Goal: Check status: Check status

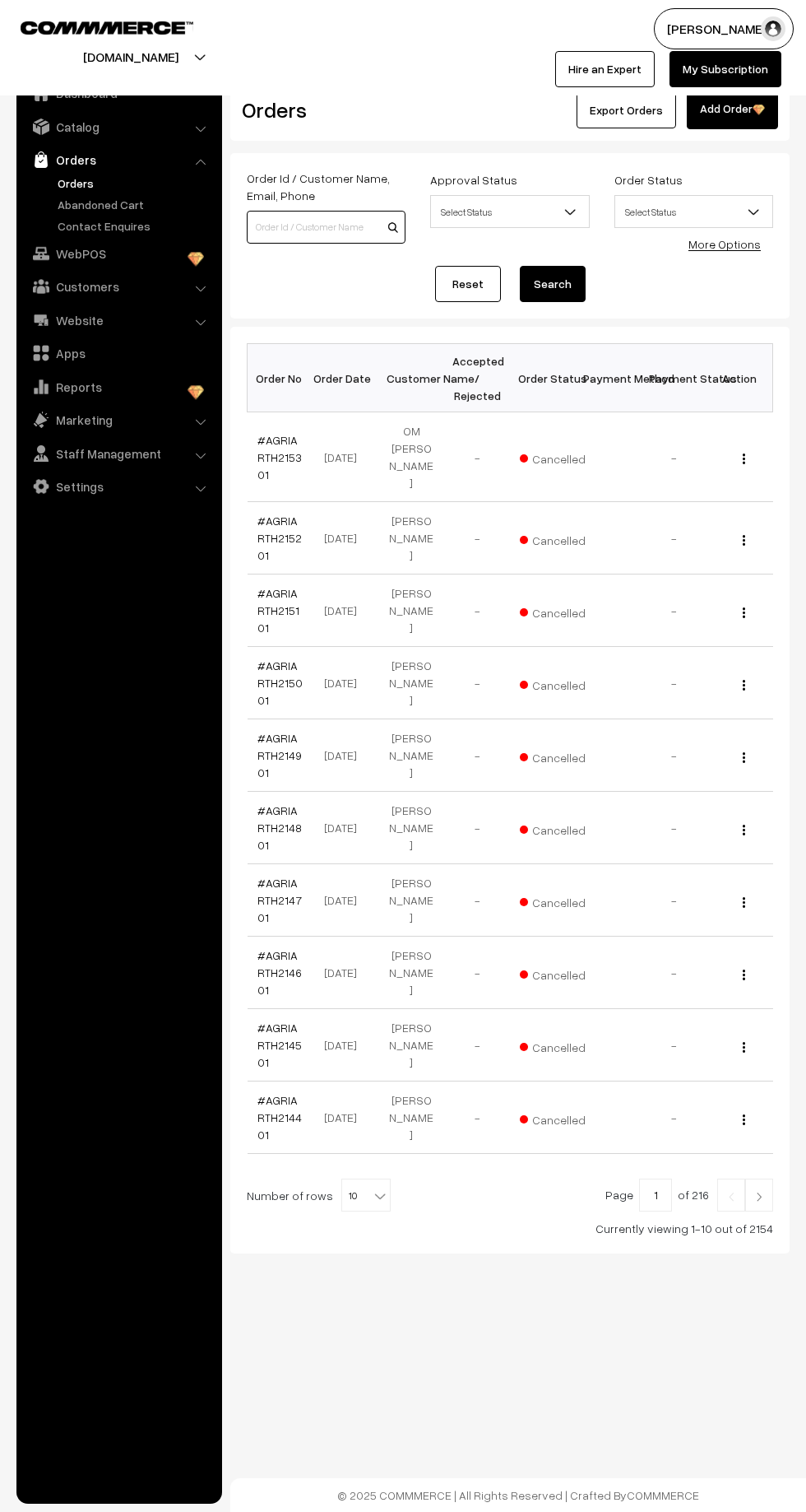
click at [290, 221] on input at bounding box center [326, 226] width 159 height 33
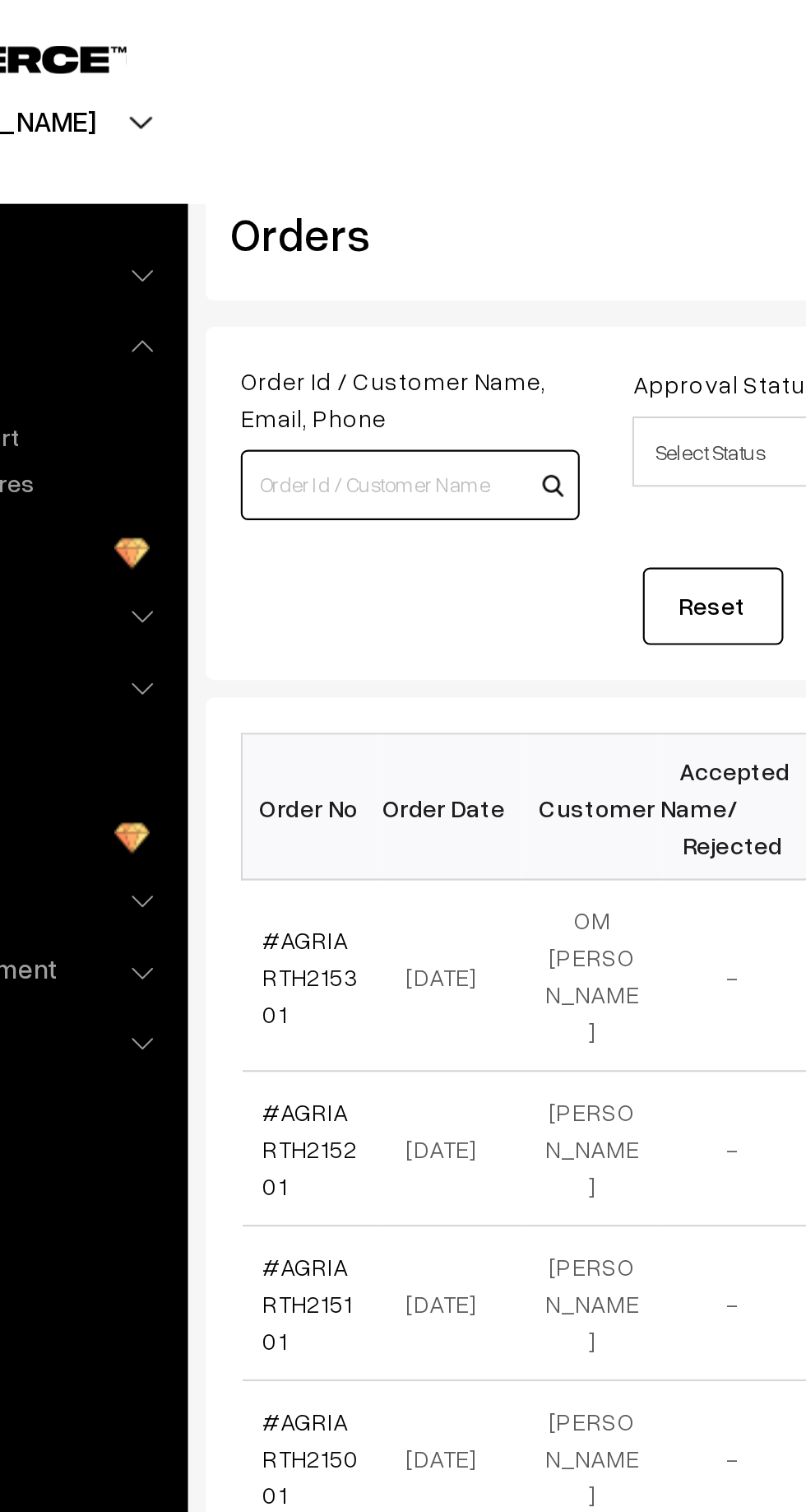
click at [343, 225] on input at bounding box center [326, 226] width 159 height 33
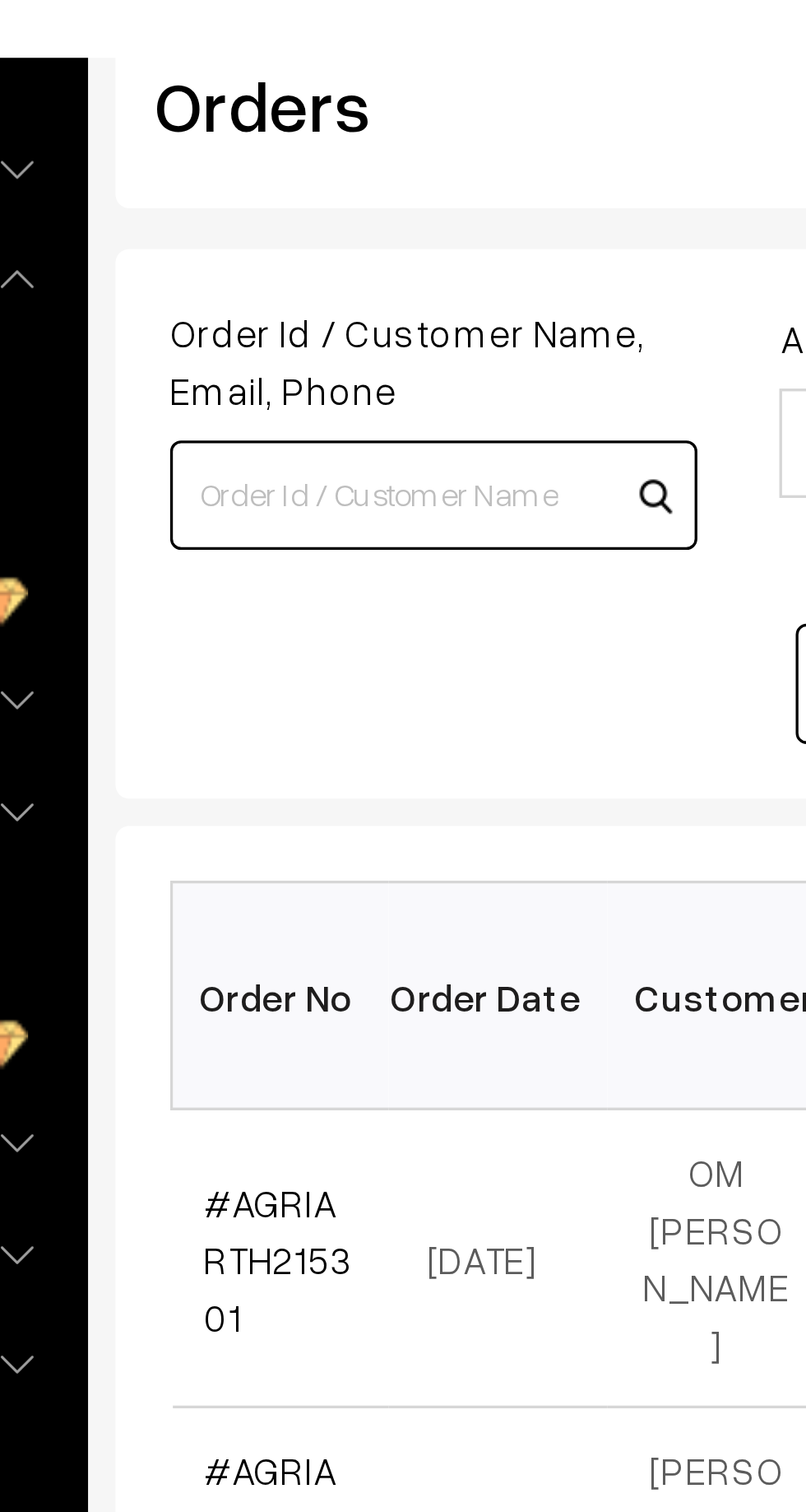
paste input "Order ID : AGRIARTH047301"
click at [296, 226] on input "Order ID : AGRIARTH047301" at bounding box center [326, 226] width 159 height 33
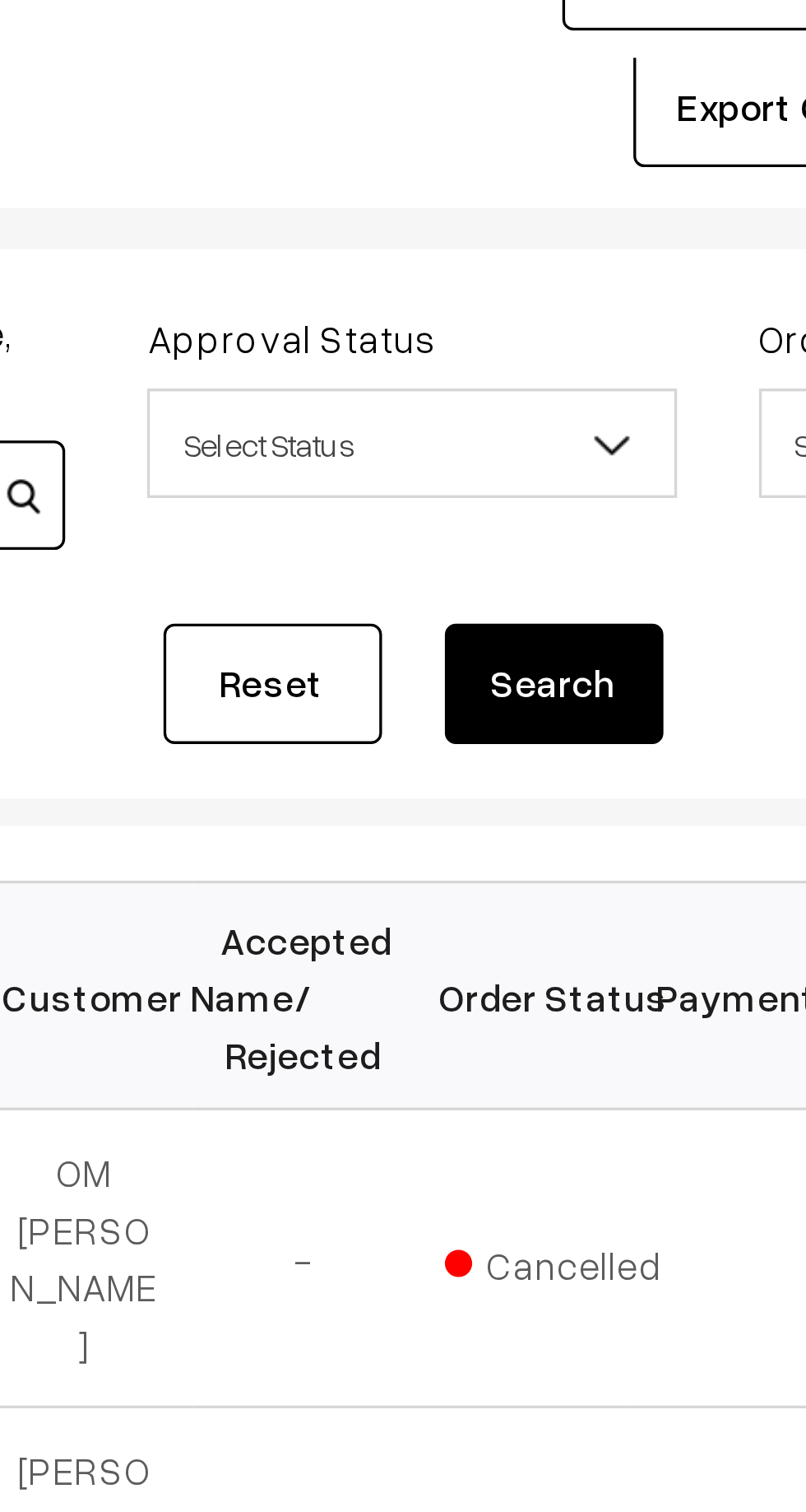
type input "AGRIARTH047301"
click at [564, 283] on button "Search" at bounding box center [552, 284] width 65 height 36
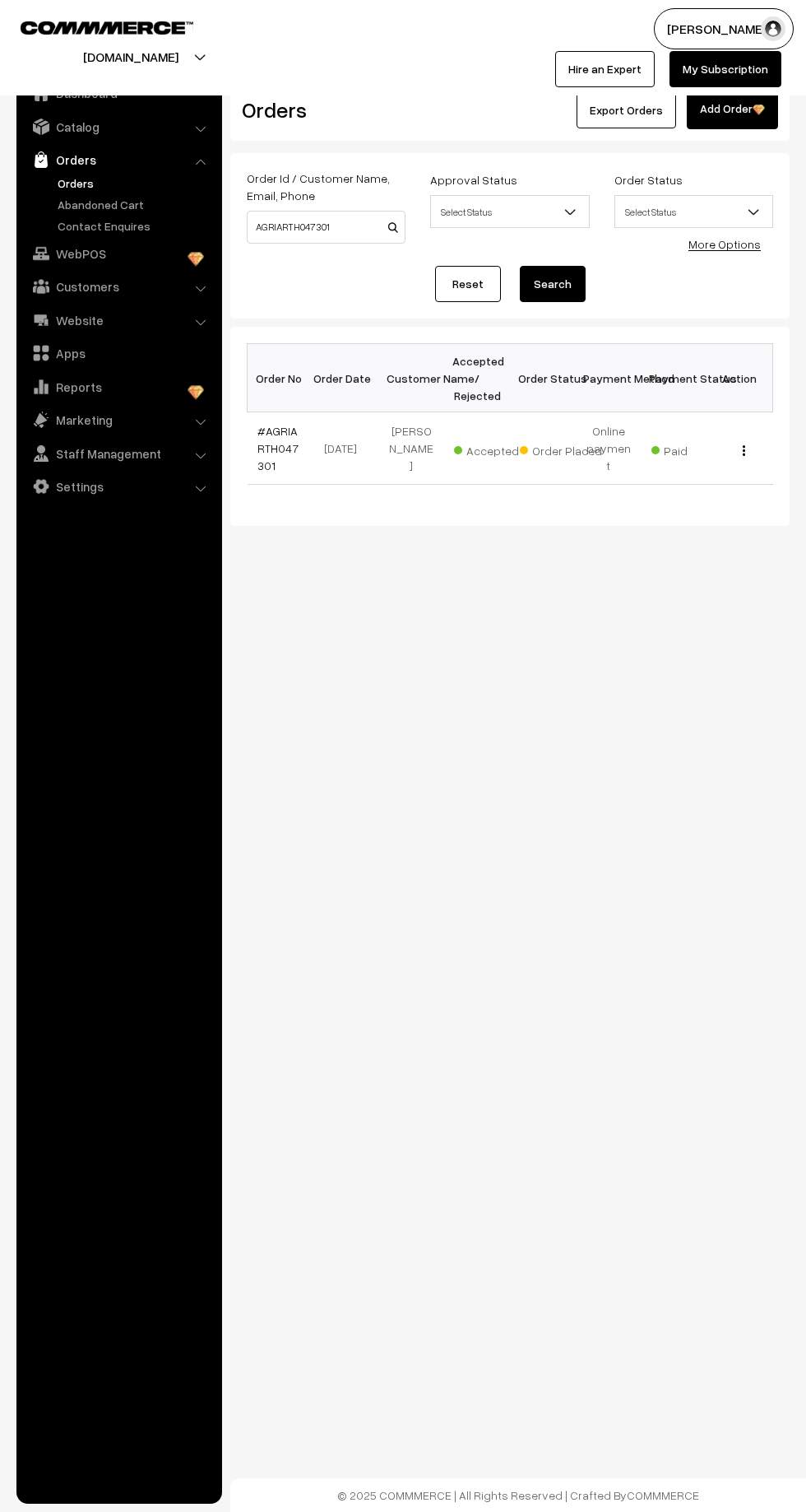
click at [275, 448] on link "#AGRIARTH047301" at bounding box center [278, 447] width 42 height 49
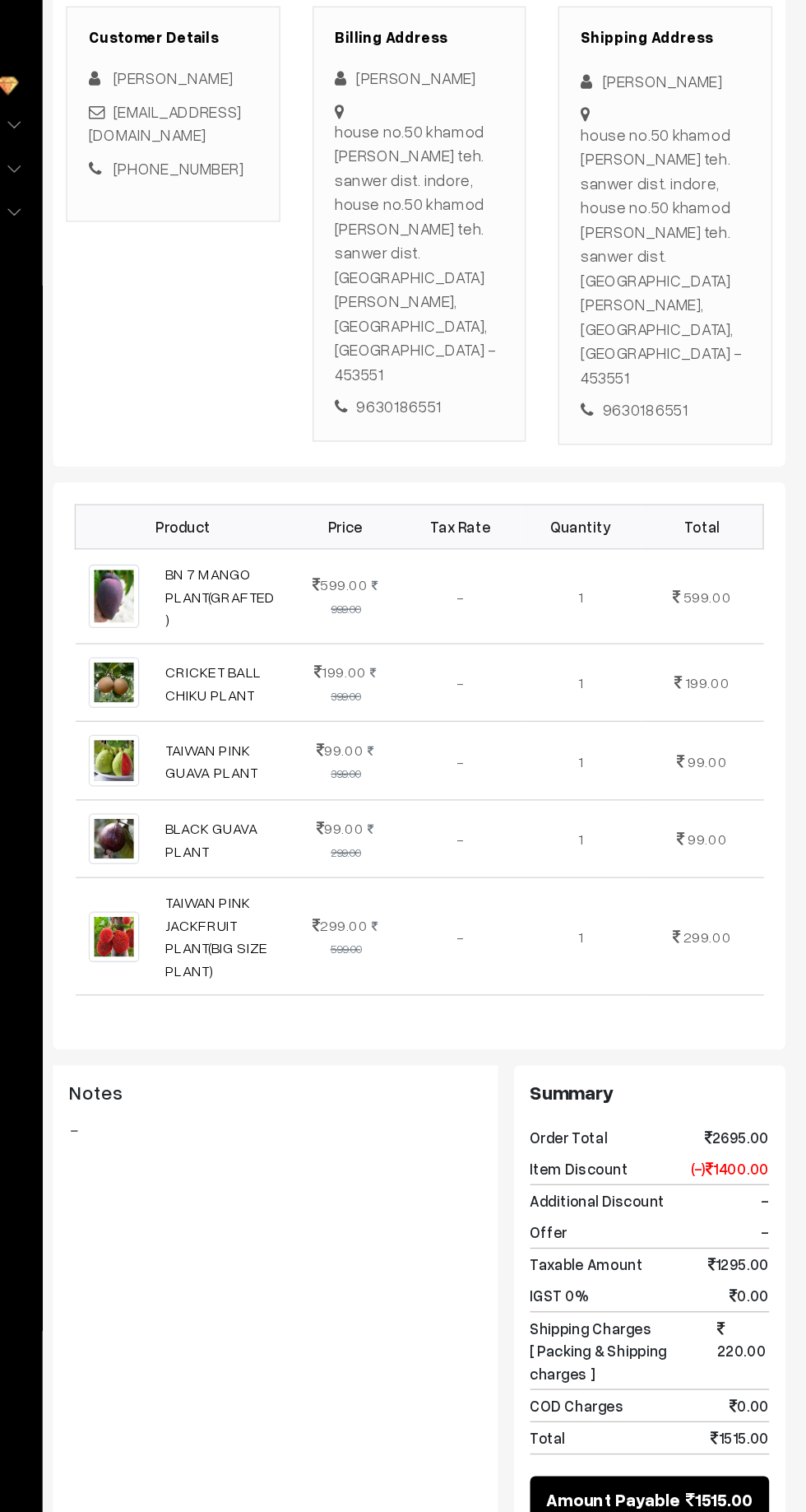
scroll to position [32, 0]
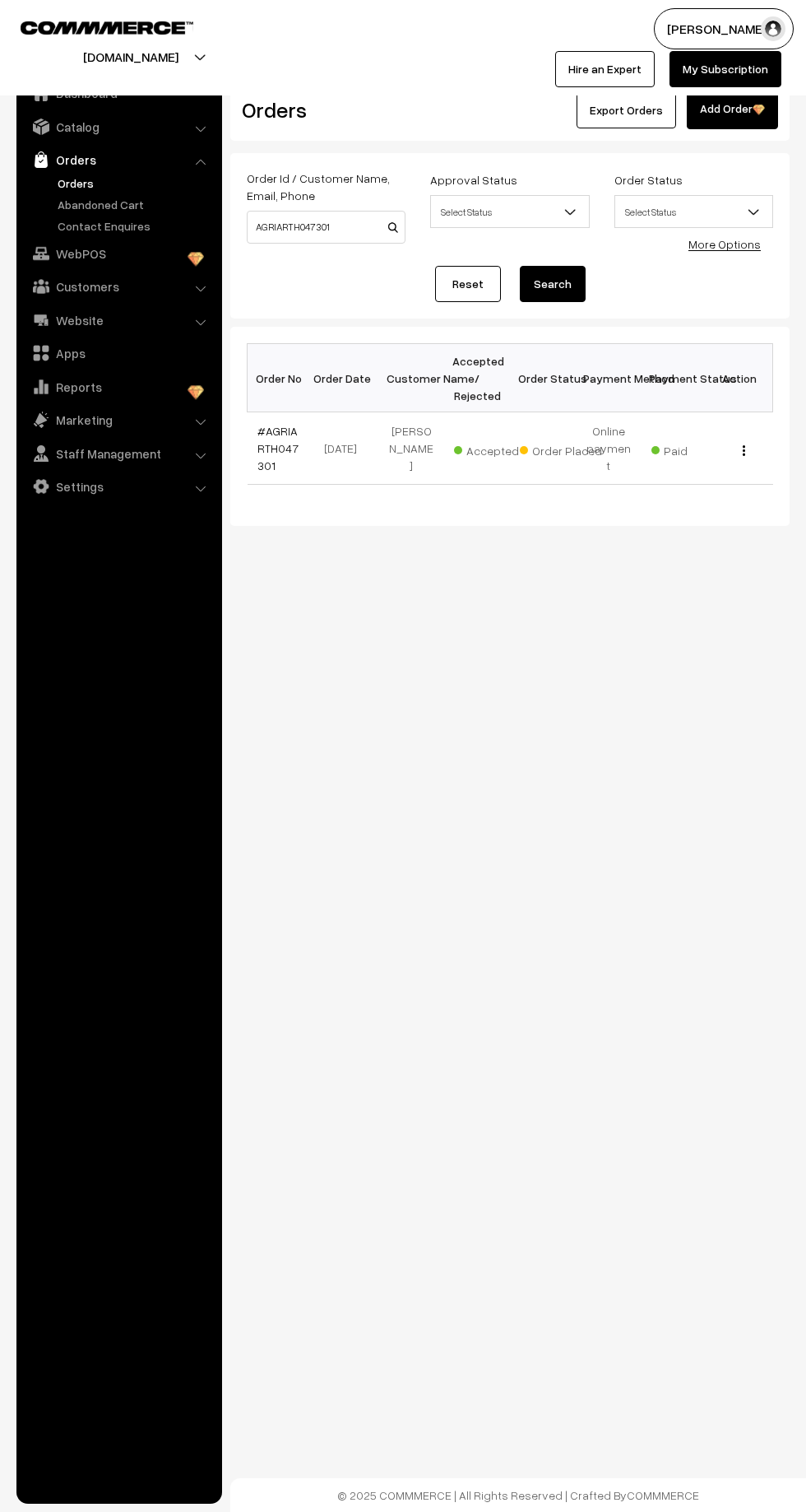
click at [97, 187] on link "Orders" at bounding box center [135, 183] width 163 height 18
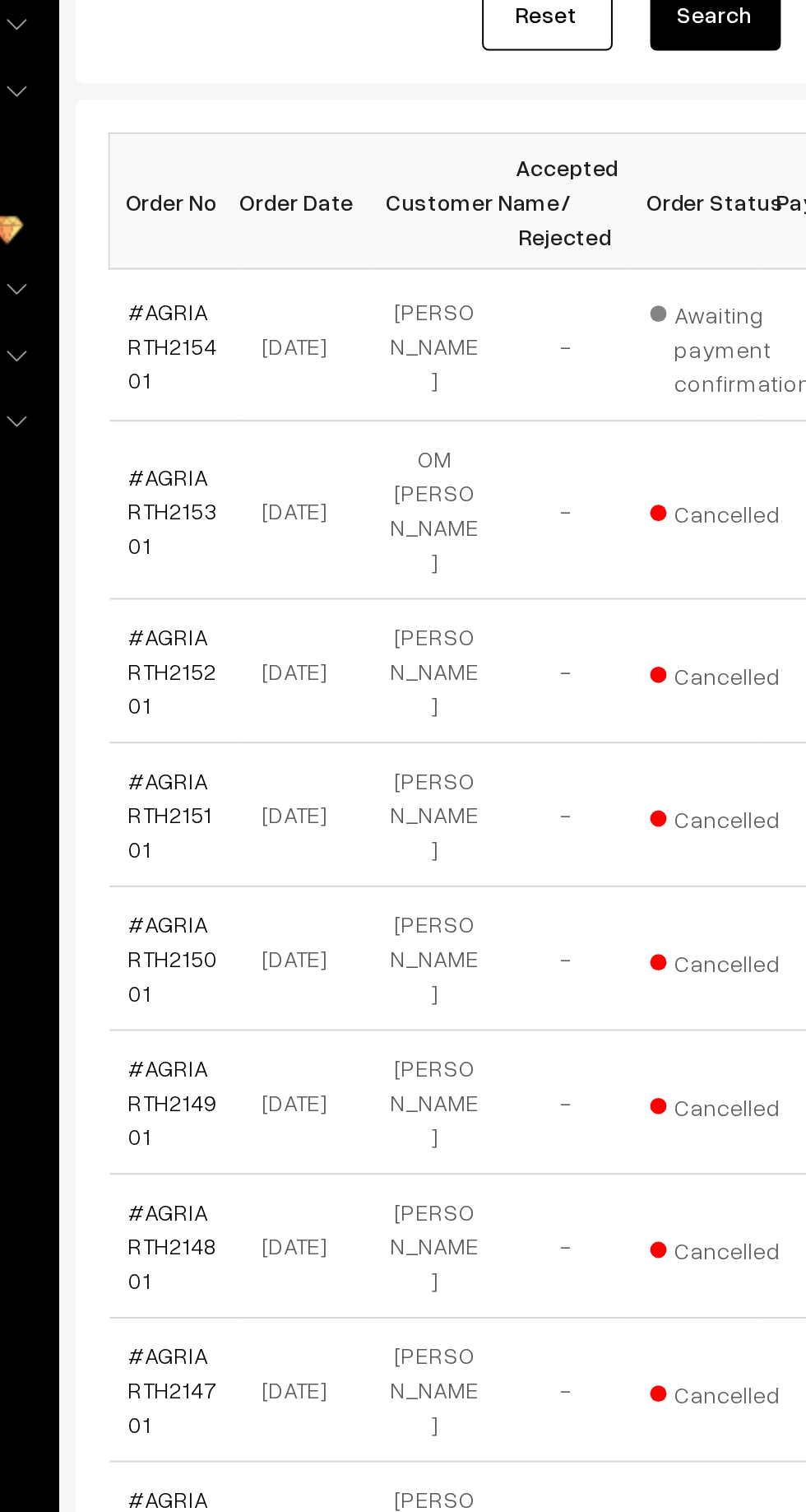
click at [288, 438] on link "#AGRIARTH215401" at bounding box center [279, 450] width 44 height 49
